Goal: Check status: Check status

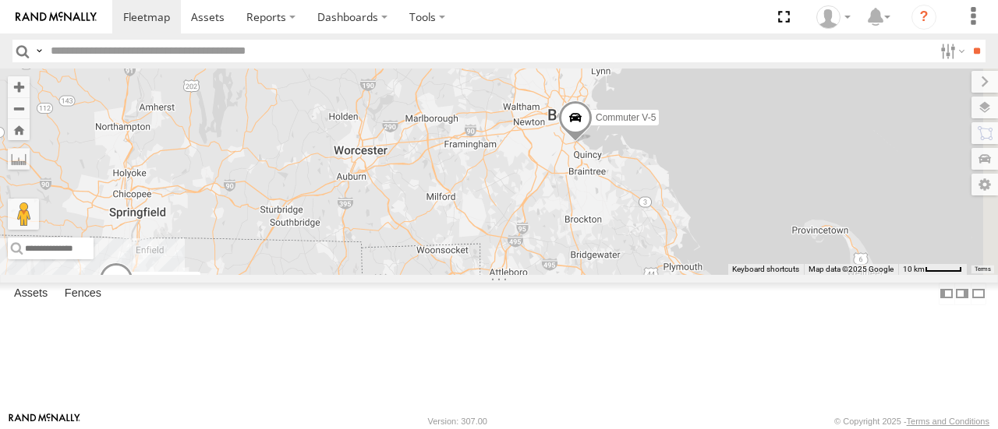
drag, startPoint x: 731, startPoint y: 167, endPoint x: 561, endPoint y: 268, distance: 197.8
click at [561, 268] on div "Commuter V-5 2 Commuter V-4" at bounding box center [499, 172] width 998 height 206
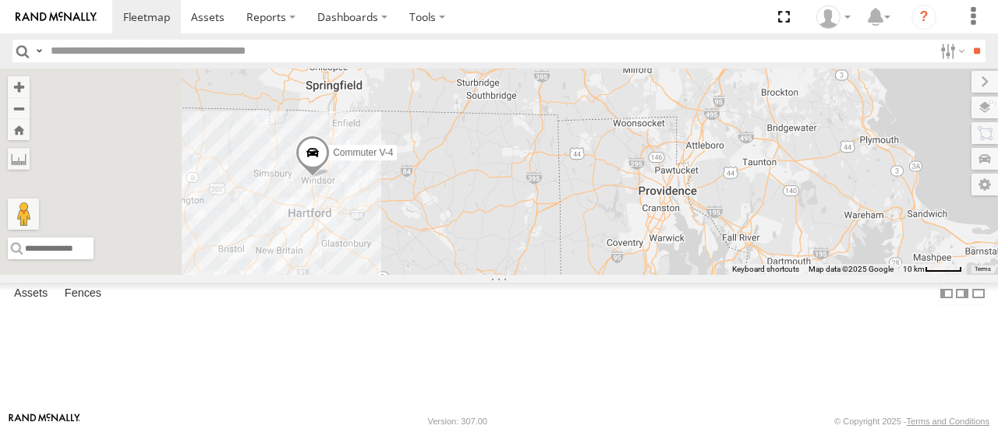
drag, startPoint x: 557, startPoint y: 308, endPoint x: 878, endPoint y: 144, distance: 359.8
click at [878, 144] on div "Commuter V-5 Commuter V-4" at bounding box center [499, 172] width 998 height 206
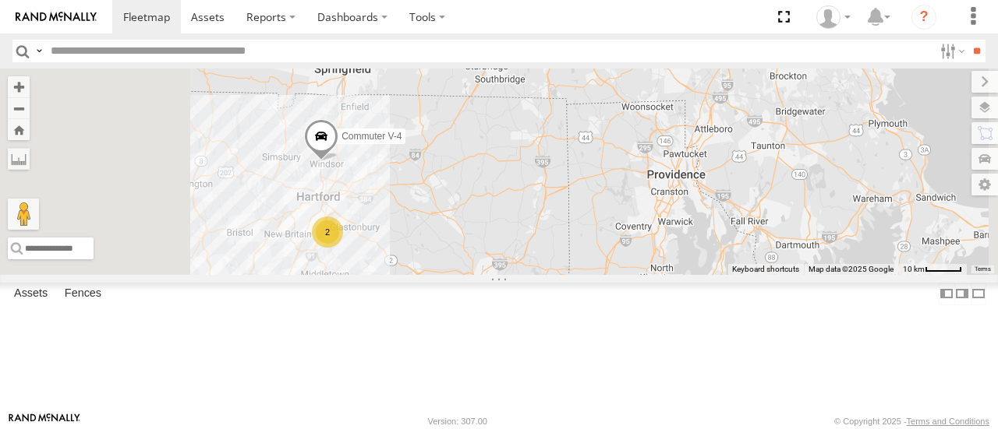
click at [338, 161] on span at bounding box center [321, 140] width 34 height 42
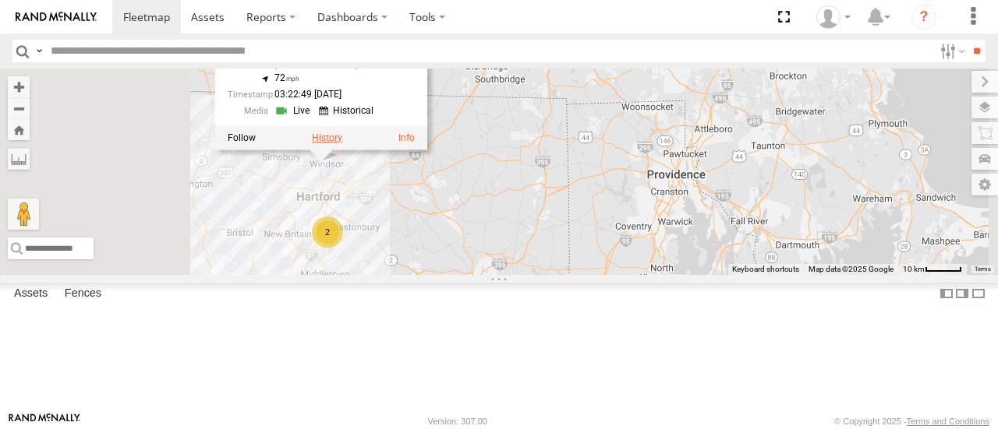
click at [342, 143] on label at bounding box center [327, 138] width 30 height 11
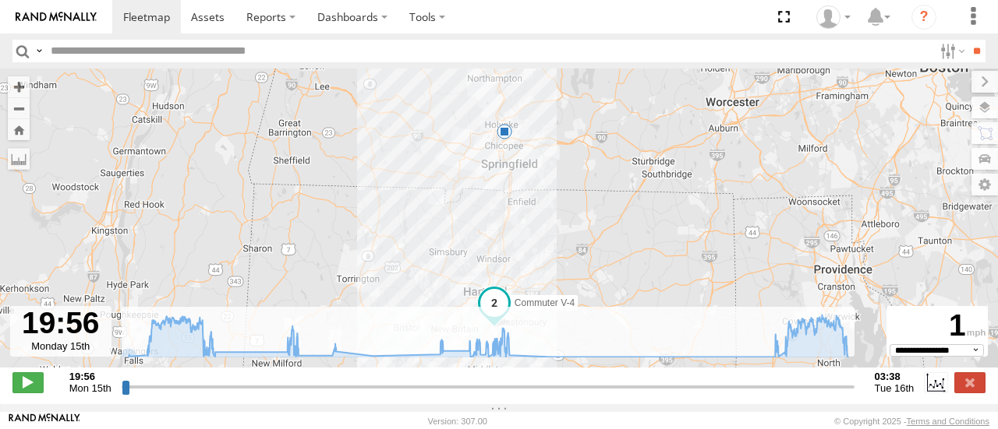
drag, startPoint x: 35, startPoint y: 389, endPoint x: 50, endPoint y: 377, distance: 18.9
click at [35, 389] on span at bounding box center [27, 383] width 31 height 20
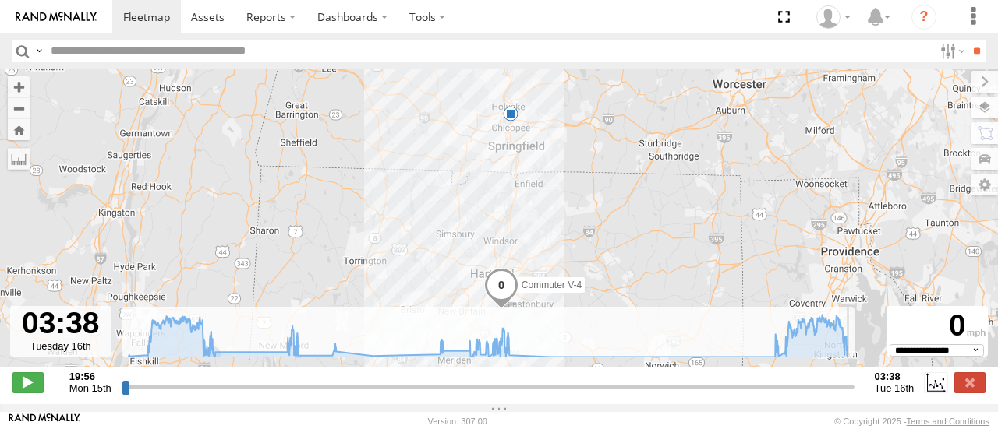
drag, startPoint x: 135, startPoint y: 397, endPoint x: 857, endPoint y: 367, distance: 722.4
type input "**********"
click at [854, 380] on input "range" at bounding box center [488, 387] width 733 height 15
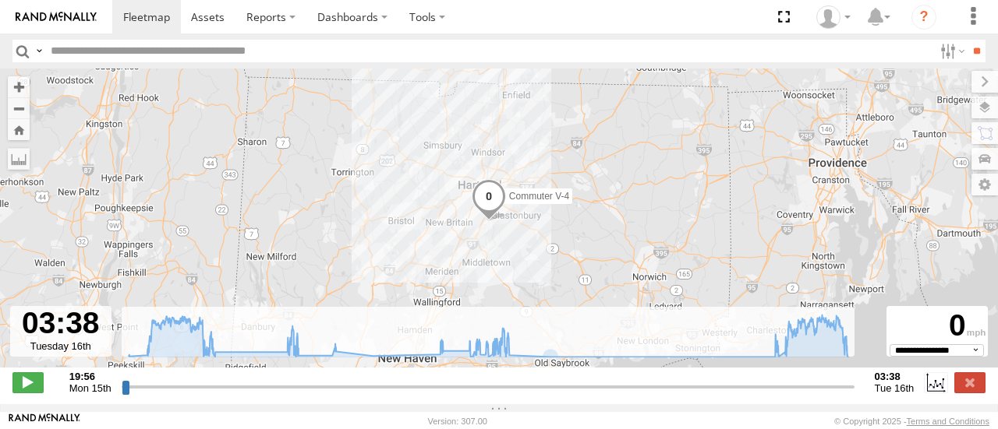
drag, startPoint x: 583, startPoint y: 268, endPoint x: 571, endPoint y: 179, distance: 89.7
click at [571, 179] on div "Commuter V-4 5" at bounding box center [499, 227] width 998 height 316
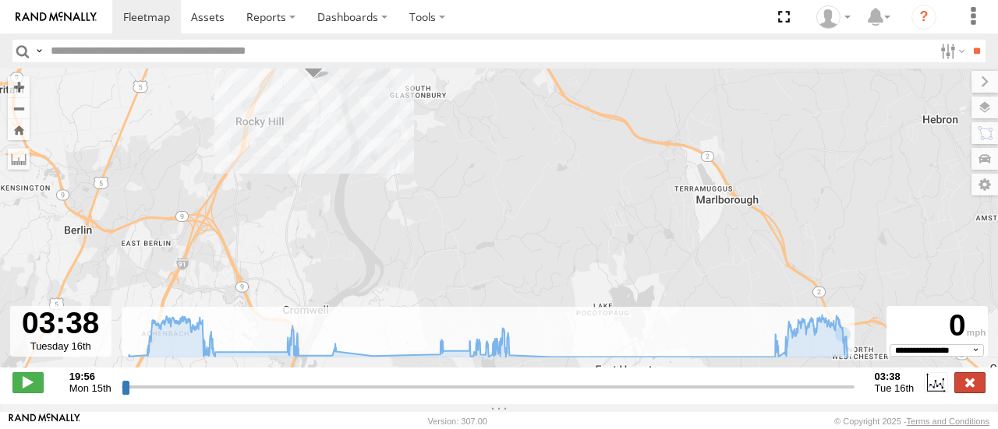
click at [960, 386] on label at bounding box center [969, 383] width 31 height 20
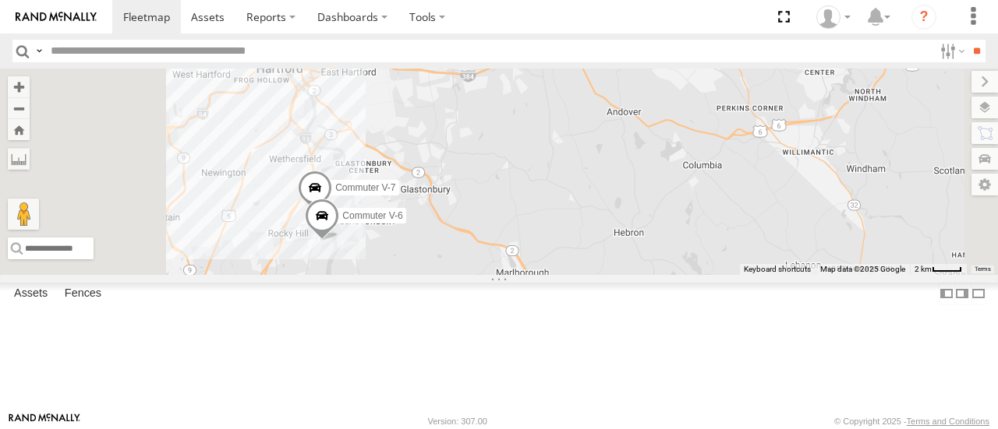
drag, startPoint x: 506, startPoint y: 308, endPoint x: 526, endPoint y: 213, distance: 97.2
click at [527, 213] on div "Commuter V-4 Commuter V-7 Commuter V-6" at bounding box center [499, 172] width 998 height 206
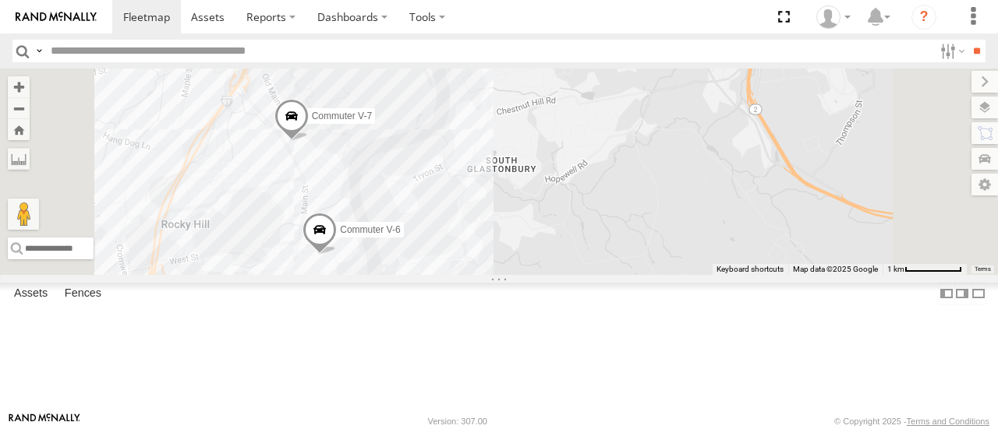
drag, startPoint x: 550, startPoint y: 232, endPoint x: 576, endPoint y: 196, distance: 44.1
click at [576, 196] on div "Commuter V-4 Commuter V-7 Commuter V-6" at bounding box center [499, 172] width 998 height 206
